Goal: Task Accomplishment & Management: Use online tool/utility

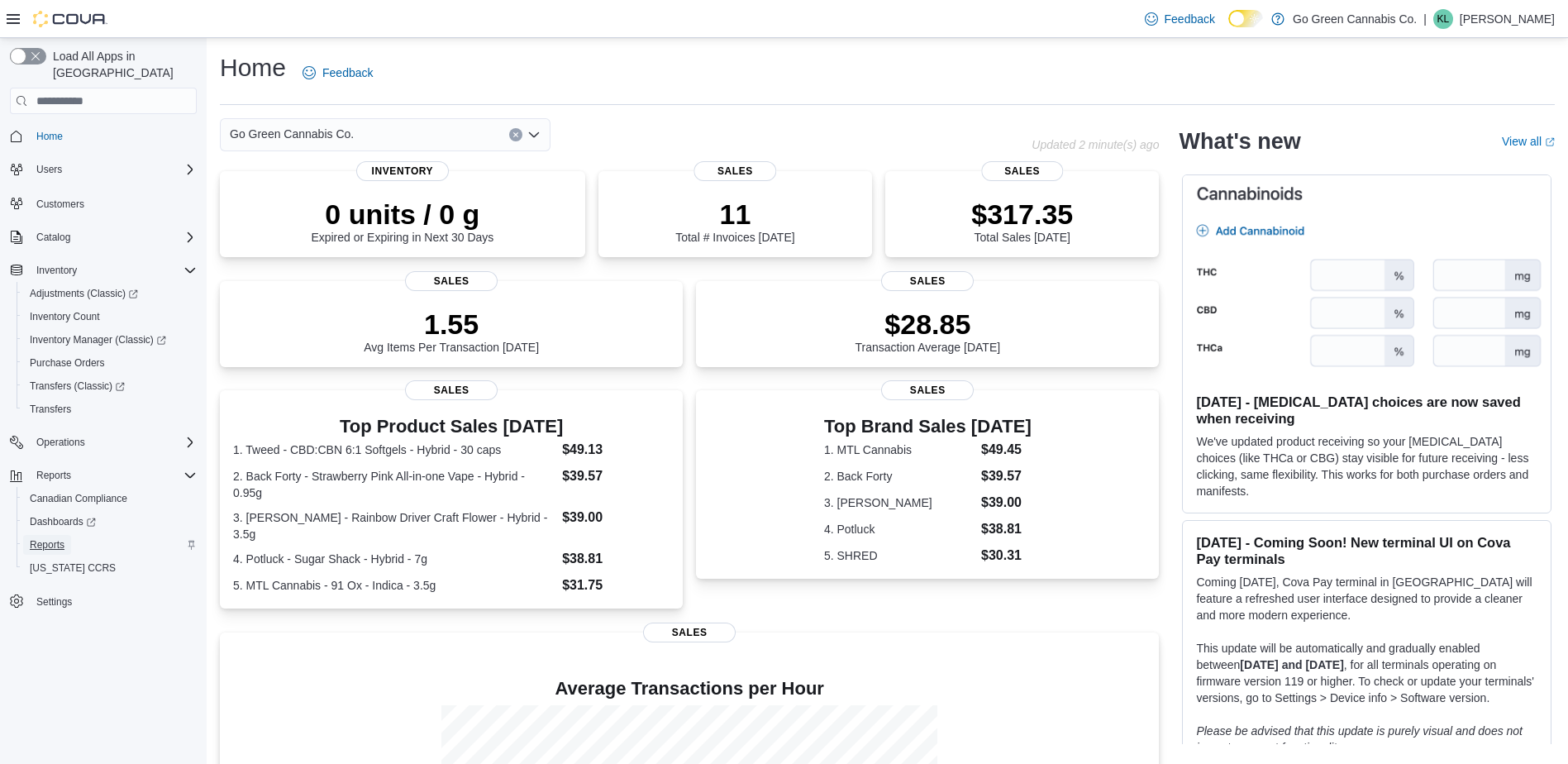
click at [72, 535] on link "Reports" at bounding box center [47, 545] width 48 height 20
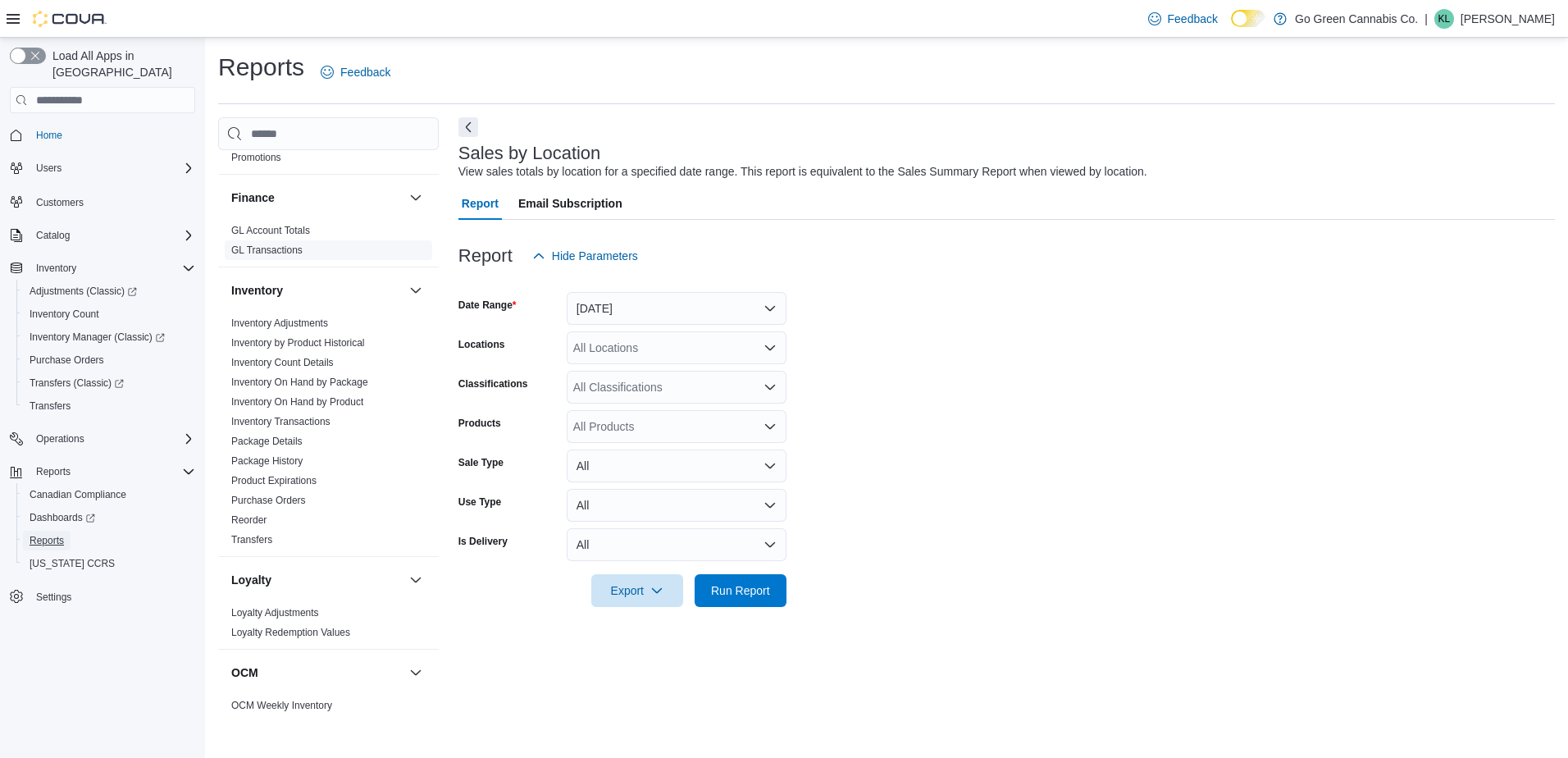
scroll to position [493, 0]
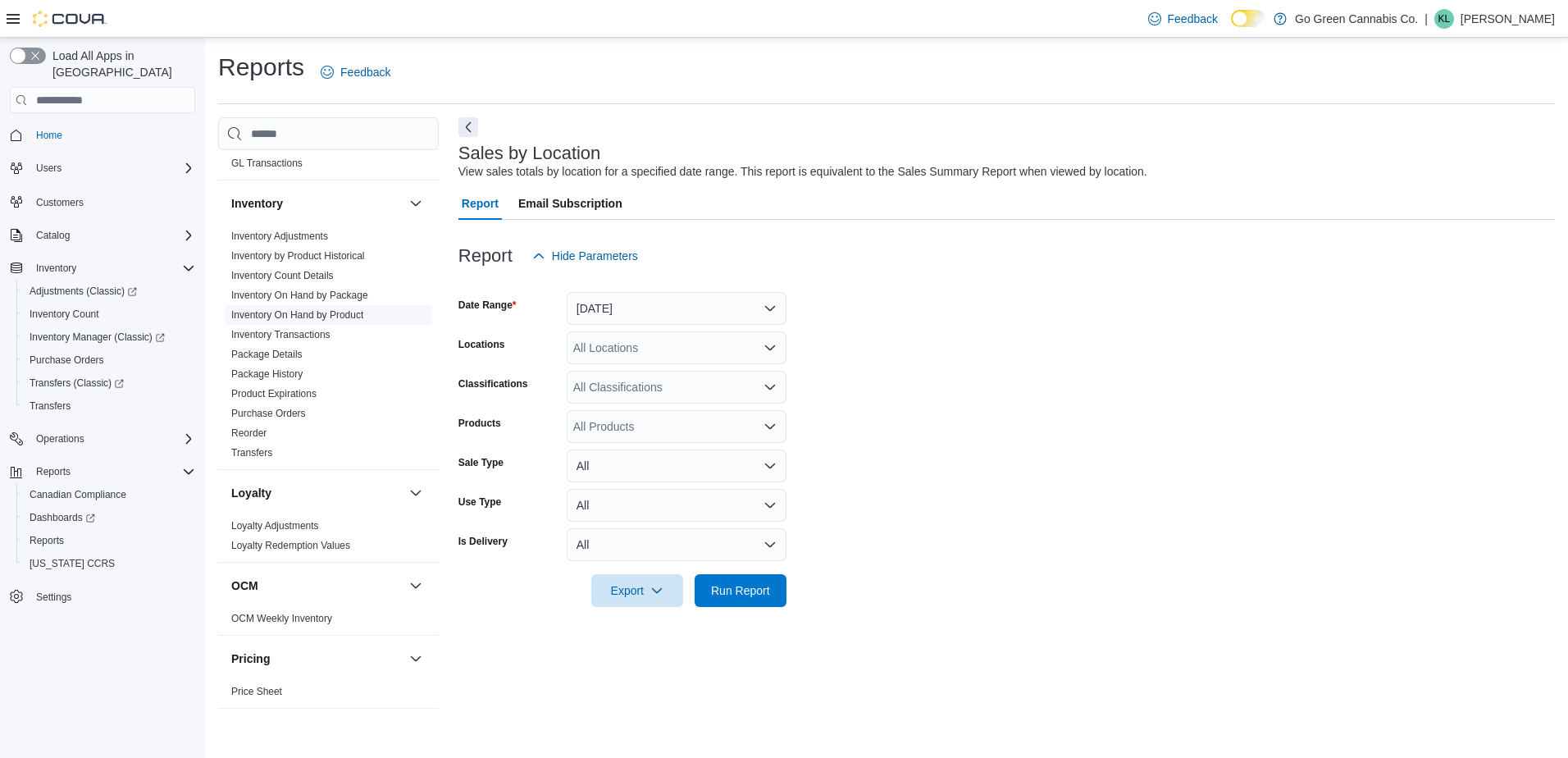
click at [350, 311] on link "Inventory On Hand by Product" at bounding box center [297, 316] width 132 height 12
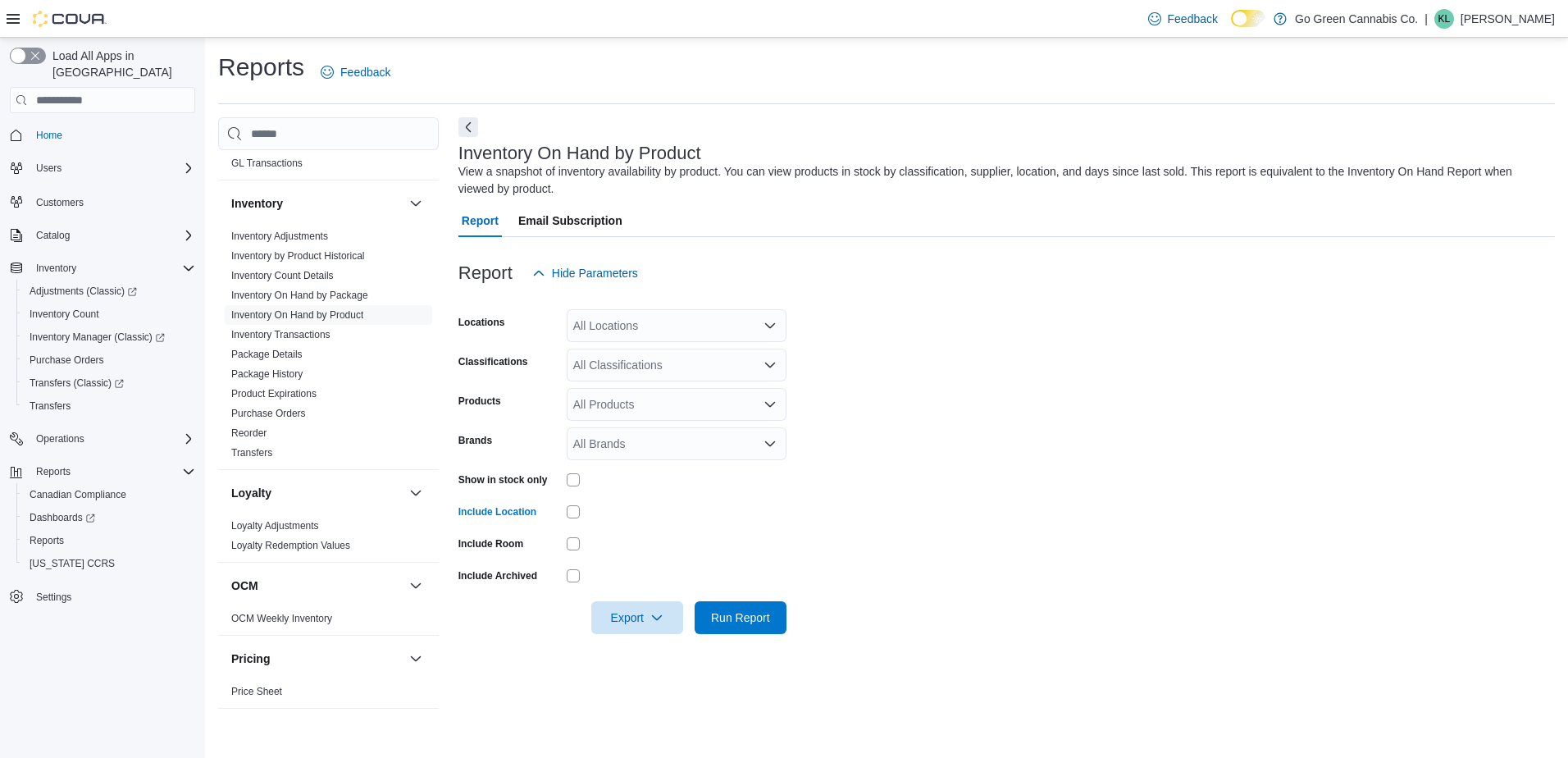
click at [664, 371] on div "All Classifications" at bounding box center [676, 365] width 219 height 33
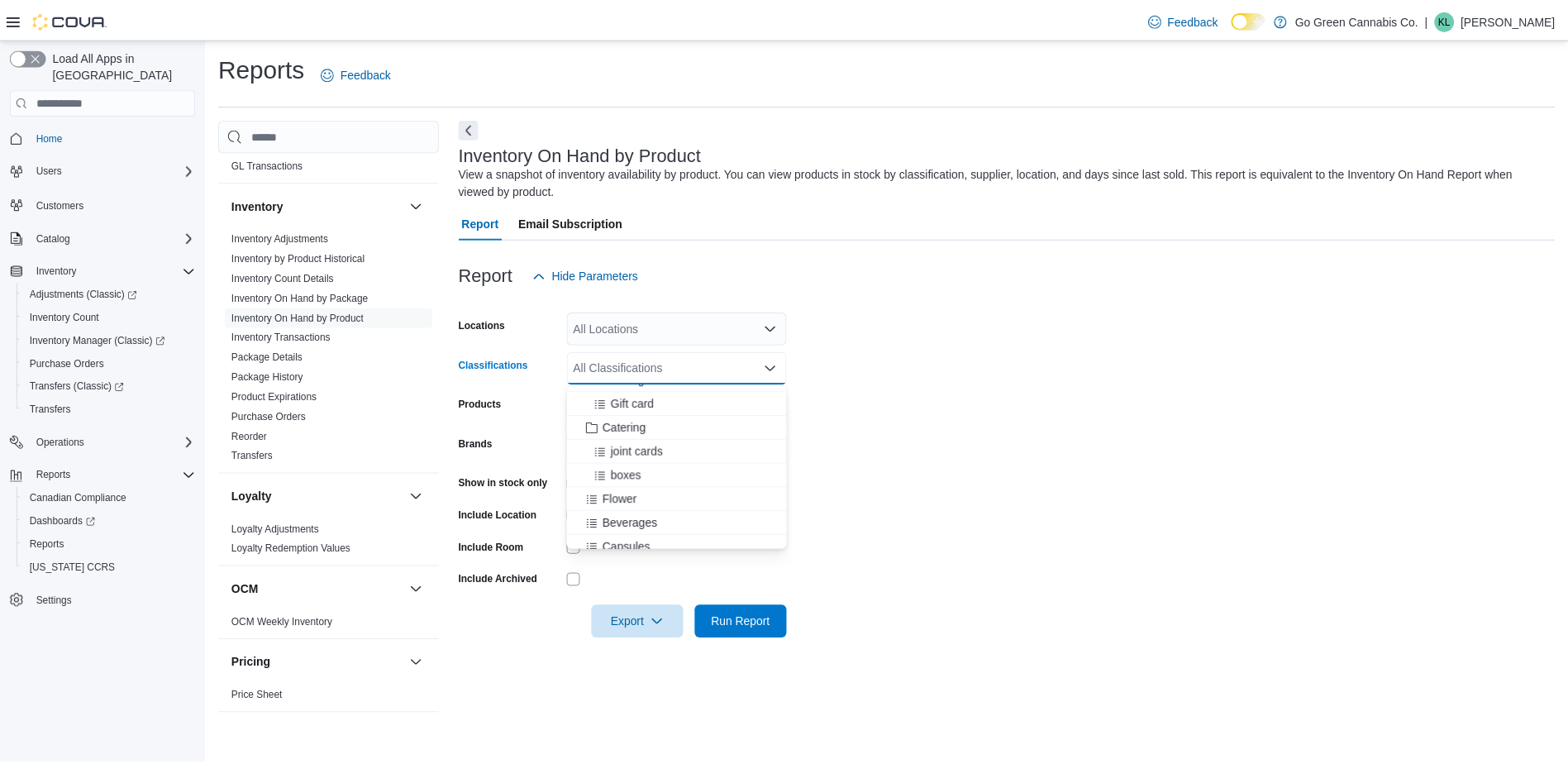
scroll to position [579, 0]
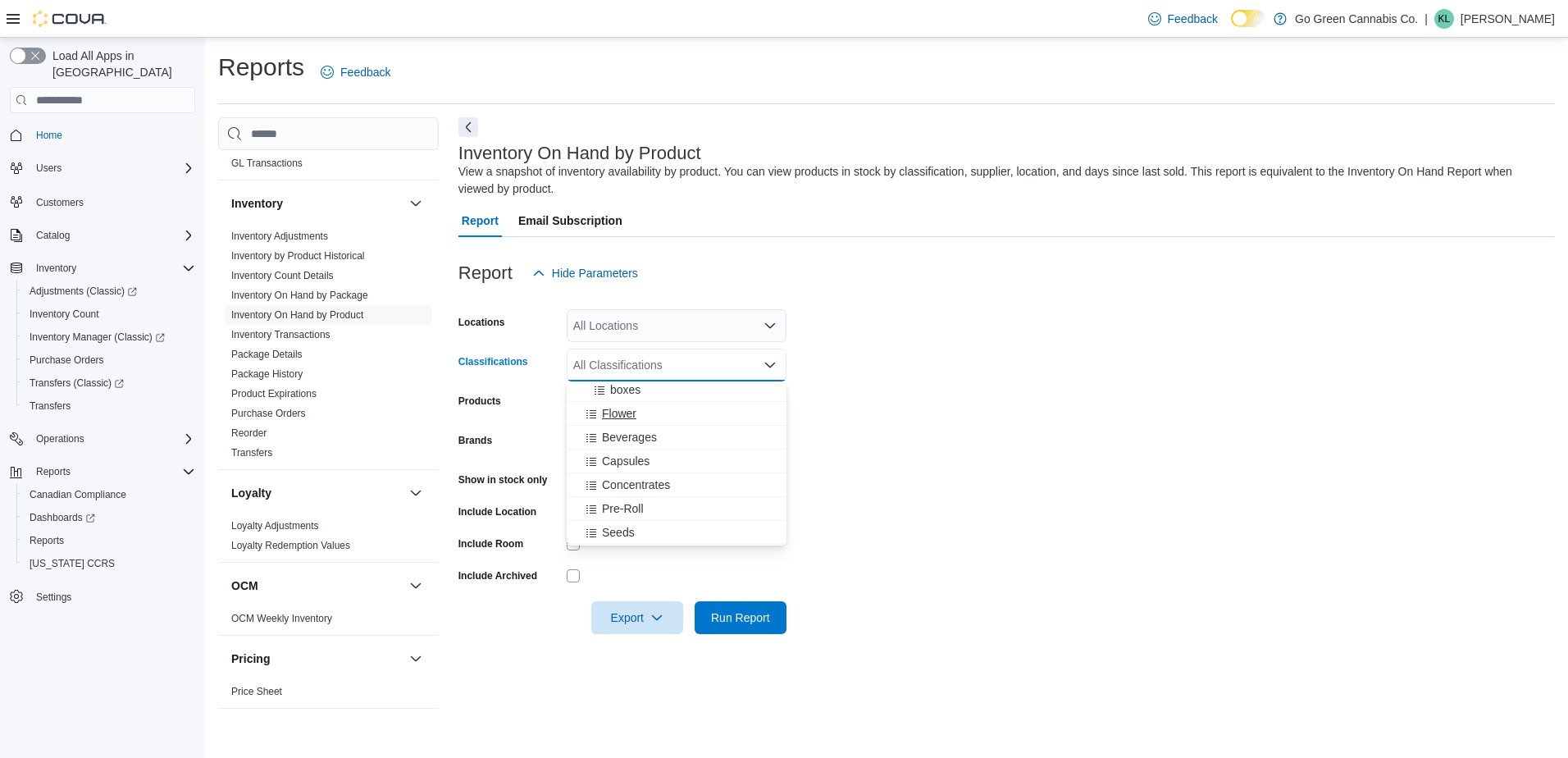
click at [612, 409] on span "Flower" at bounding box center [618, 414] width 34 height 17
click at [618, 408] on span "Beverages" at bounding box center [629, 414] width 55 height 17
click at [619, 437] on span "Concentrates" at bounding box center [636, 437] width 68 height 17
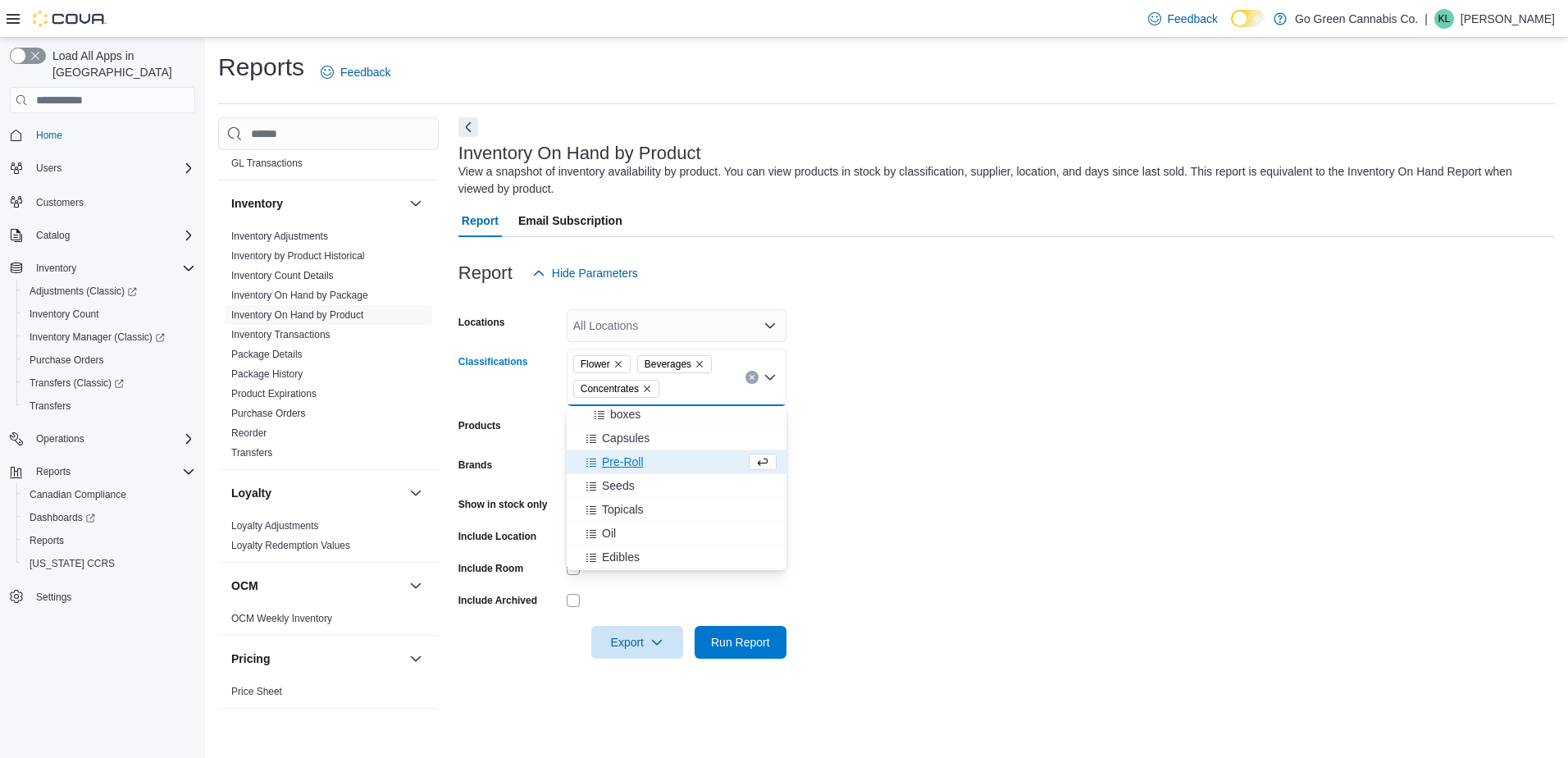
click at [618, 456] on span "Pre-Roll" at bounding box center [623, 462] width 42 height 17
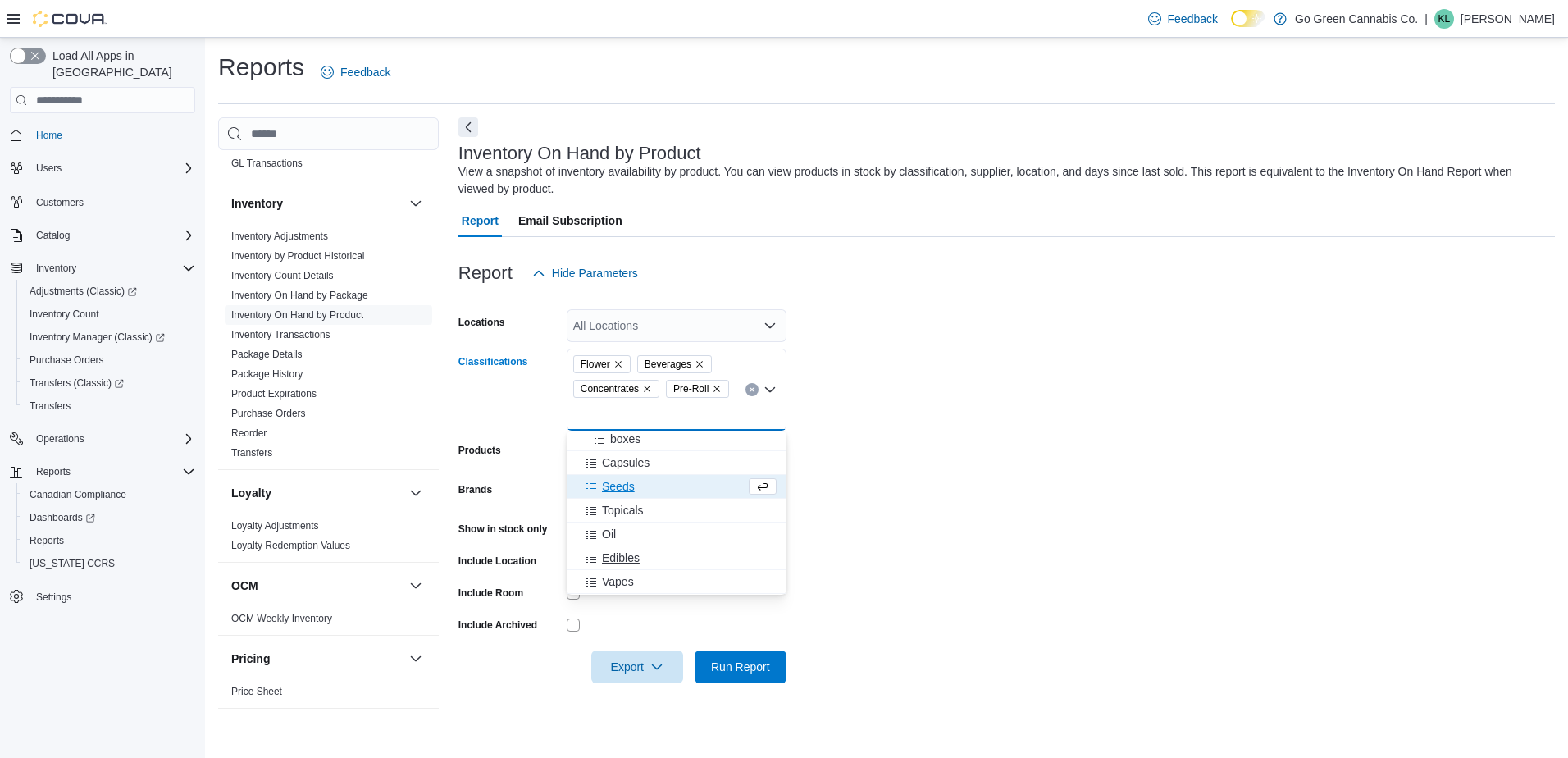
click at [619, 547] on button "Edibles" at bounding box center [676, 558] width 219 height 24
click at [619, 558] on span "Vapes" at bounding box center [618, 558] width 32 height 17
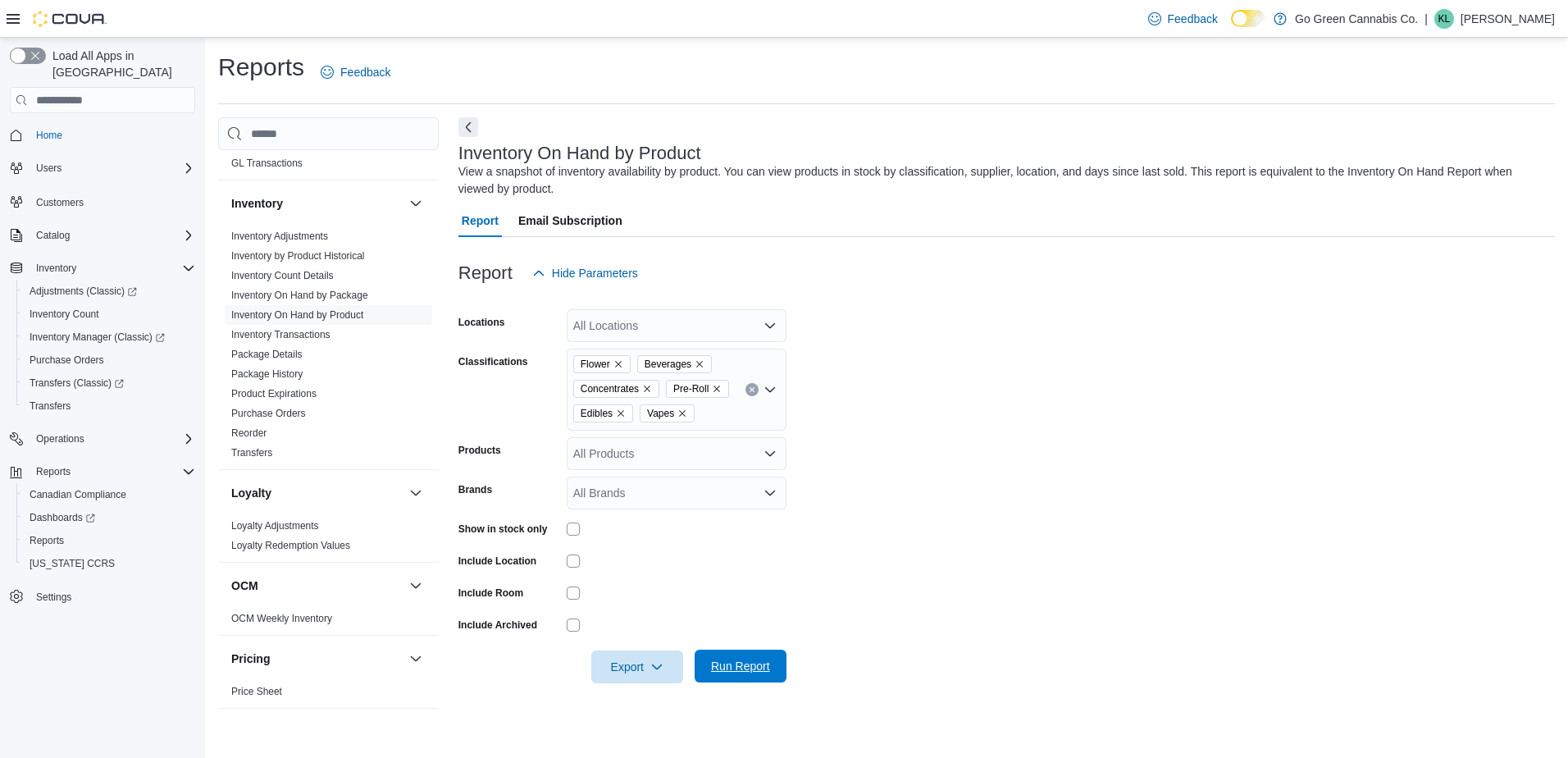
click at [730, 655] on span "Run Report" at bounding box center [740, 665] width 72 height 33
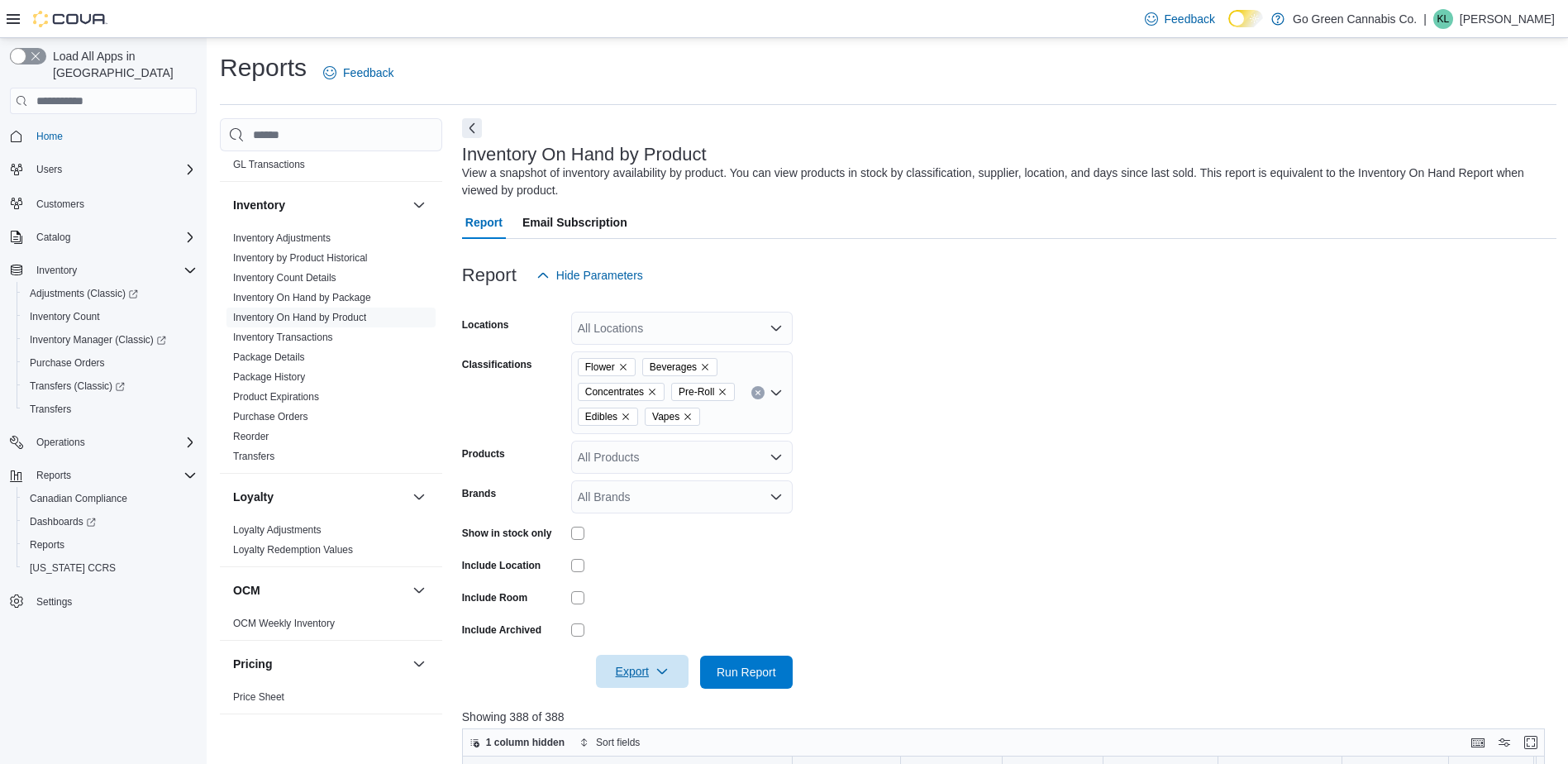
click at [641, 673] on span "Export" at bounding box center [642, 671] width 72 height 33
click at [642, 570] on span "Export to Excel" at bounding box center [642, 570] width 74 height 13
